Goal: Find contact information: Find contact information

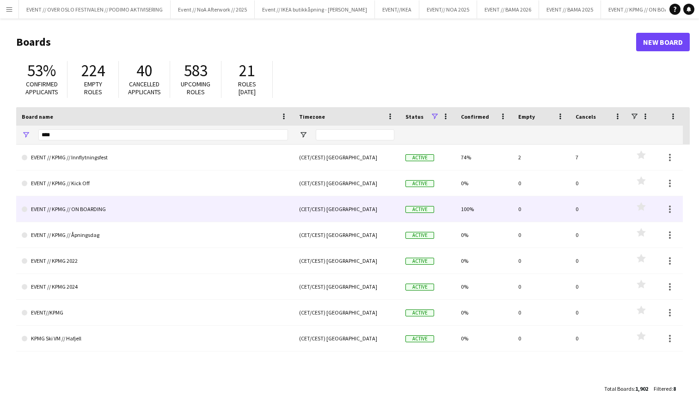
click at [77, 211] on link "EVENT // KPMG // ON BOARDING" at bounding box center [155, 209] width 266 height 26
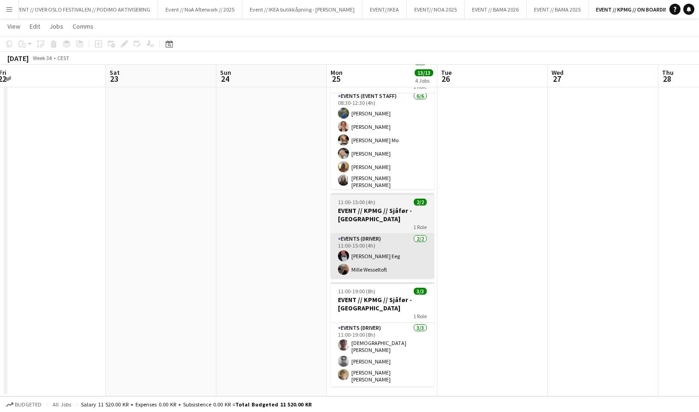
scroll to position [149, 0]
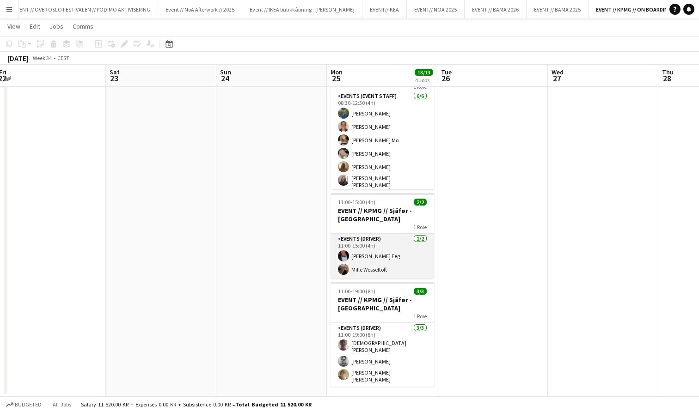
click at [359, 246] on app-card-role "Events (Driver) [DATE] 11:00-15:00 (4h) [PERSON_NAME] Eeg Mille Wesseltoft" at bounding box center [383, 256] width 104 height 45
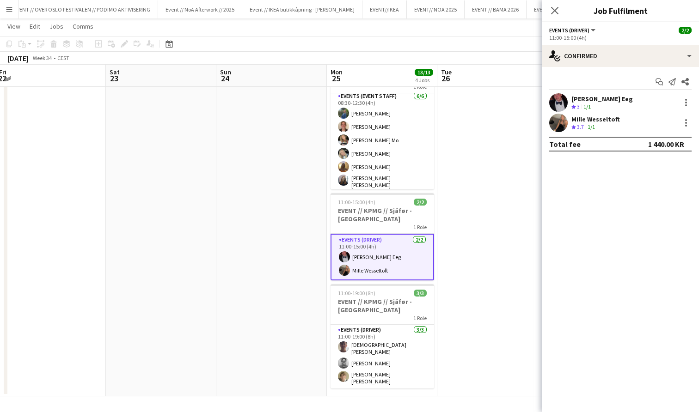
click at [586, 98] on div "[PERSON_NAME] Eeg" at bounding box center [601, 99] width 61 height 8
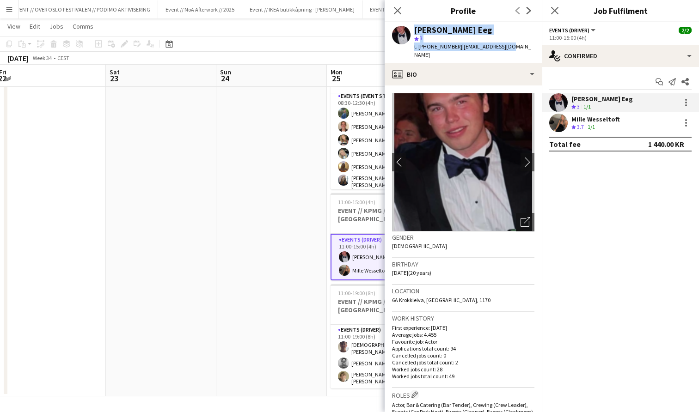
drag, startPoint x: 507, startPoint y: 47, endPoint x: 402, endPoint y: 23, distance: 107.6
click at [402, 23] on app-profile-header "[PERSON_NAME] Eeg star 3 t. [PHONE_NUMBER] | [EMAIL_ADDRESS][DOMAIN_NAME]" at bounding box center [463, 42] width 157 height 41
copy div "[PERSON_NAME] Eeg star 3 t. [PHONE_NUMBER] | [EMAIL_ADDRESS][DOMAIN_NAME]"
click at [577, 117] on div "Mille Wesseltoft" at bounding box center [595, 119] width 49 height 8
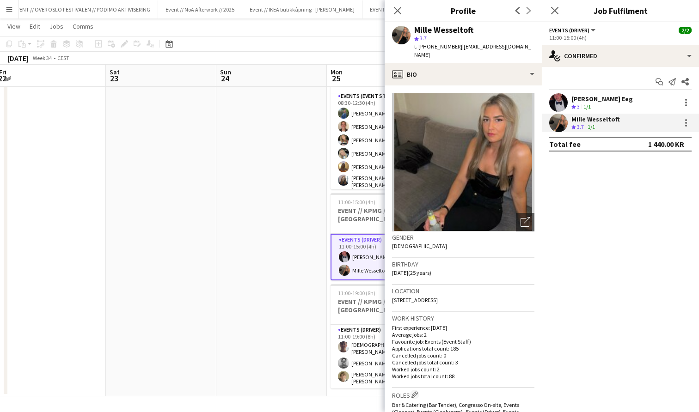
drag, startPoint x: 529, startPoint y: 46, endPoint x: 397, endPoint y: 30, distance: 133.2
click at [397, 30] on div "Mille Wesseltoft star 3.7 t. [PHONE_NUMBER] | [EMAIL_ADDRESS][DOMAIN_NAME]" at bounding box center [463, 42] width 157 height 41
copy div "Mille Wesseltoft star 3.7 t. [PHONE_NUMBER] | [EMAIL_ADDRESS][DOMAIN_NAME]"
click at [369, 307] on h3 "EVENT // KPMG // Sjåfør - [GEOGRAPHIC_DATA]" at bounding box center [383, 306] width 104 height 17
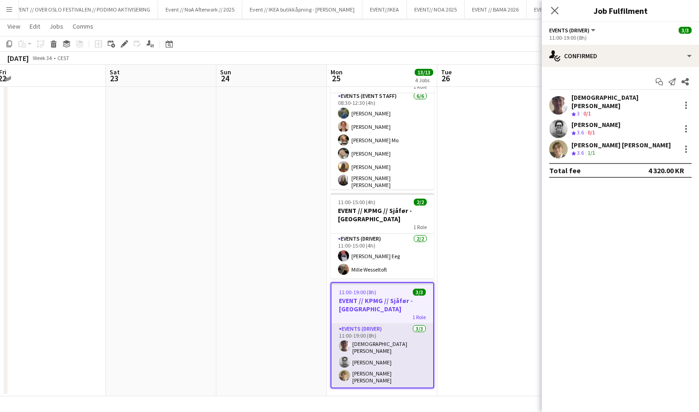
click at [370, 349] on app-card-role "Events (Driver) [DATE] 11:00-19:00 (8h) [DEMOGRAPHIC_DATA][PERSON_NAME] [DEMOGR…" at bounding box center [383, 356] width 102 height 64
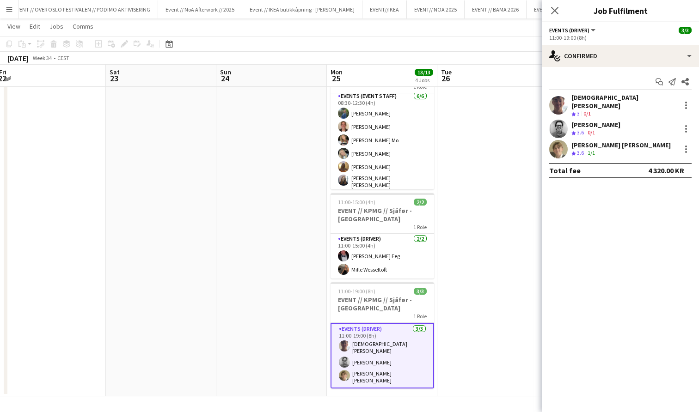
click at [583, 98] on div "[DEMOGRAPHIC_DATA][PERSON_NAME]" at bounding box center [623, 101] width 105 height 17
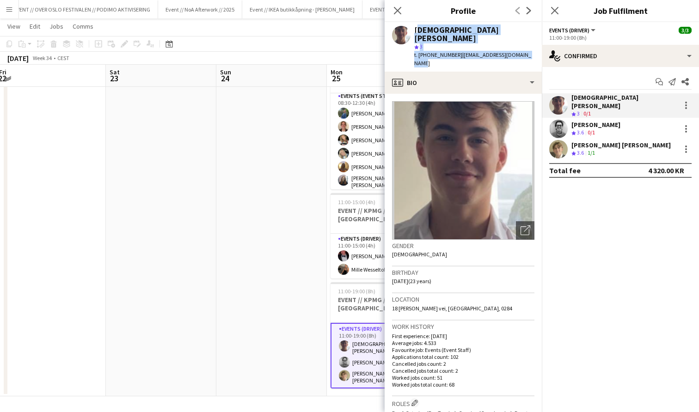
drag, startPoint x: 526, startPoint y: 47, endPoint x: 416, endPoint y: 28, distance: 111.7
click at [416, 28] on app-profile-header "[DEMOGRAPHIC_DATA][PERSON_NAME] star 3 t. [PHONE_NUMBER] | [EMAIL_ADDRESS][DOMA…" at bounding box center [463, 46] width 157 height 49
copy div "[DEMOGRAPHIC_DATA][PERSON_NAME] star 3 t. [PHONE_NUMBER] | [EMAIL_ADDRESS][DOMA…"
click at [365, 353] on app-card-role "Events (Driver) [DATE] 11:00-19:00 (8h) [DEMOGRAPHIC_DATA][PERSON_NAME] [DEMOGR…" at bounding box center [383, 356] width 104 height 66
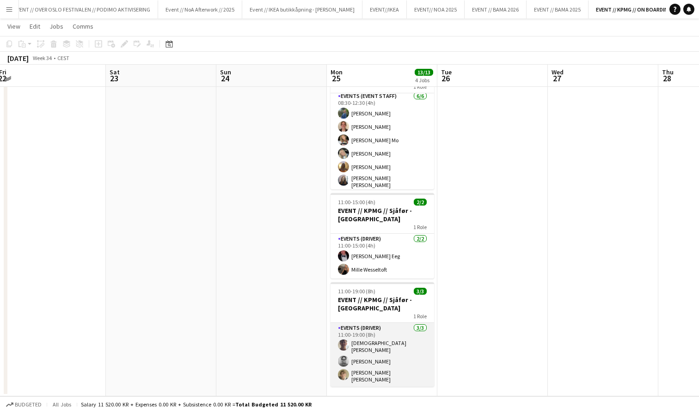
click at [365, 353] on app-card-role "Events (Driver) [DATE] 11:00-19:00 (8h) [DEMOGRAPHIC_DATA][PERSON_NAME] [DEMOGR…" at bounding box center [383, 355] width 104 height 64
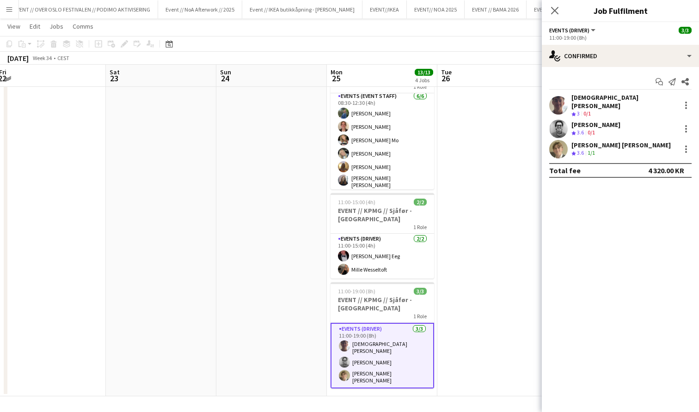
click at [579, 122] on div "[PERSON_NAME]" at bounding box center [595, 125] width 49 height 8
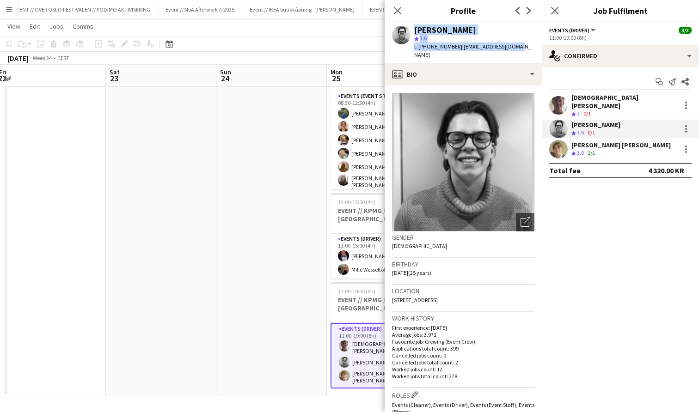
drag, startPoint x: 477, startPoint y: 46, endPoint x: 388, endPoint y: 32, distance: 89.8
click at [388, 32] on div "[PERSON_NAME] star 3.6 t. [PHONE_NUMBER] | [EMAIL_ADDRESS][DOMAIN_NAME]" at bounding box center [463, 42] width 157 height 41
copy div "[PERSON_NAME] star 3.6 t. [PHONE_NUMBER] | [EMAIL_ADDRESS][DOMAIN_NAME]"
click at [366, 366] on app-card-role "Events (Driver) [DATE] 11:00-19:00 (8h) [DEMOGRAPHIC_DATA][PERSON_NAME] [DEMOGR…" at bounding box center [383, 356] width 104 height 66
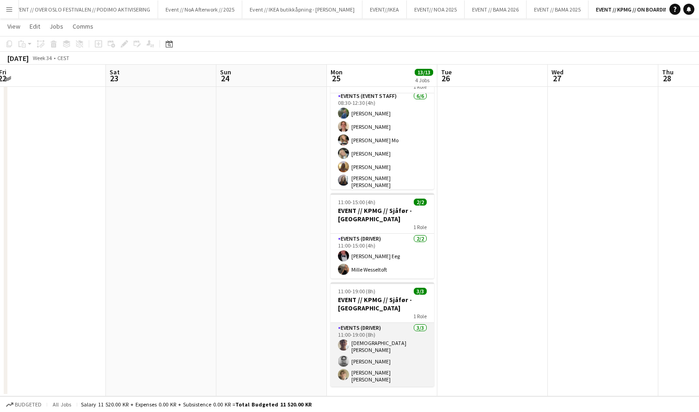
click at [376, 362] on app-card-role "Events (Driver) [DATE] 11:00-19:00 (8h) [DEMOGRAPHIC_DATA][PERSON_NAME] [DEMOGR…" at bounding box center [383, 355] width 104 height 64
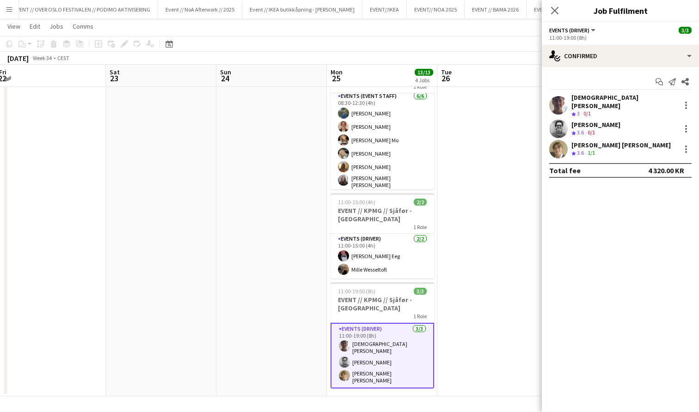
click at [588, 141] on div "[PERSON_NAME] [PERSON_NAME]" at bounding box center [620, 145] width 99 height 8
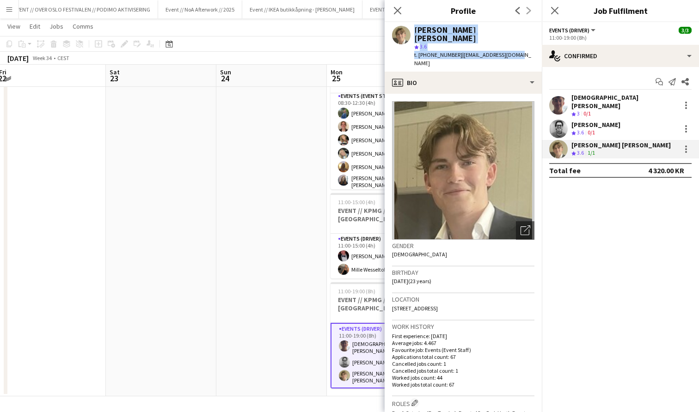
drag, startPoint x: 520, startPoint y: 47, endPoint x: 410, endPoint y: 32, distance: 110.5
click at [410, 32] on app-profile-header "[PERSON_NAME] [PERSON_NAME] star 3.6 t. [PHONE_NUMBER] | [EMAIL_ADDRESS][DOMAIN…" at bounding box center [463, 46] width 157 height 49
copy div "[PERSON_NAME] [PERSON_NAME] star 3.6 t. [PHONE_NUMBER] | [EMAIL_ADDRESS][DOMAIN…"
